Goal: Task Accomplishment & Management: Complete application form

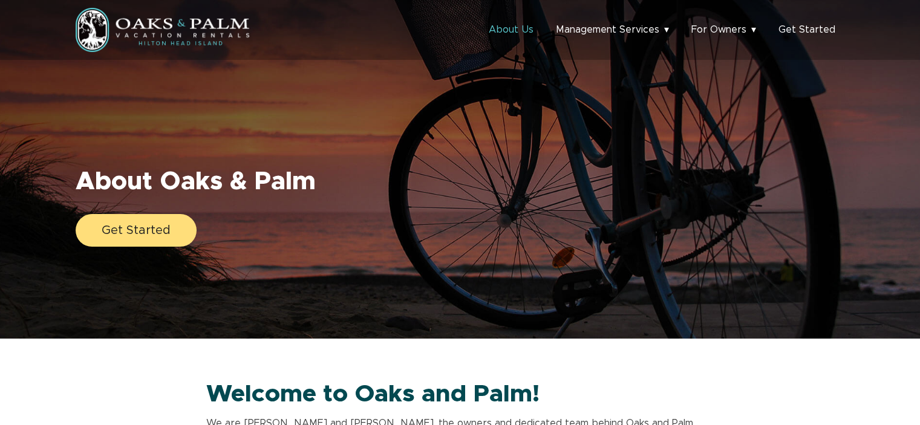
click at [512, 29] on link "About Us" at bounding box center [511, 30] width 45 height 10
click at [649, 27] on link "Management Services" at bounding box center [612, 30] width 113 height 10
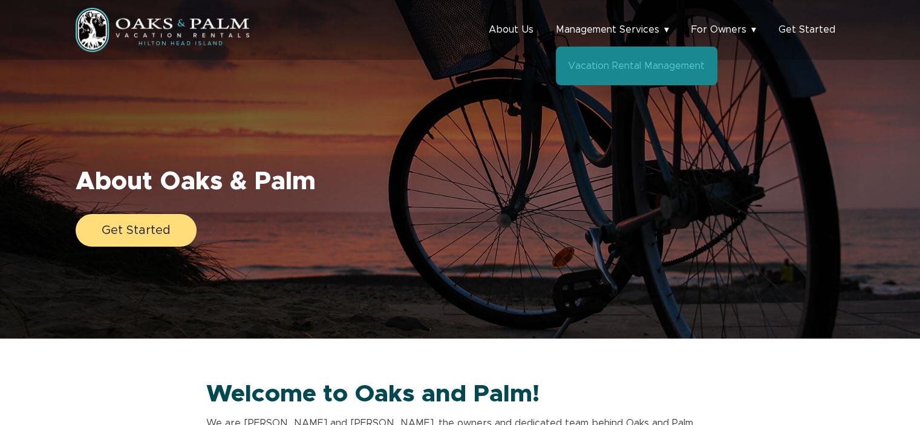
click at [624, 63] on link "Vacation Rental Management" at bounding box center [636, 66] width 137 height 10
click at [803, 31] on link "Get Started" at bounding box center [806, 30] width 57 height 10
